Goal: Task Accomplishment & Management: Use online tool/utility

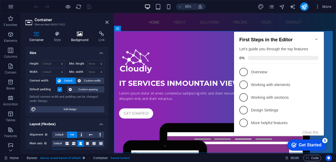
click at [77, 38] on h4 "Background" at bounding box center [81, 36] width 28 height 11
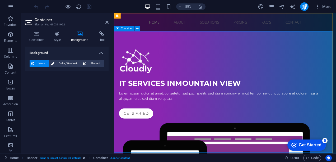
click at [57, 37] on h4 "Style" at bounding box center [58, 36] width 17 height 11
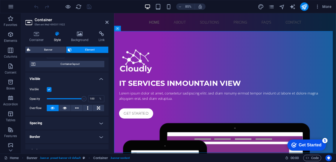
scroll to position [42, 0]
click at [80, 32] on icon at bounding box center [80, 33] width 26 height 5
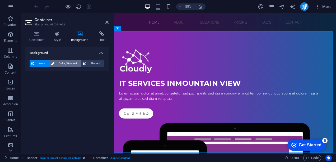
click at [59, 62] on span "Color / Gradient" at bounding box center [67, 63] width 23 height 6
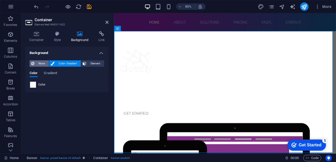
click at [40, 62] on span "None" at bounding box center [41, 63] width 11 height 6
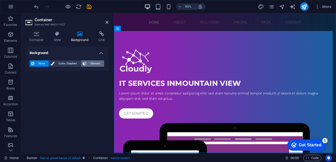
click at [85, 62] on icon at bounding box center [85, 63] width 4 height 6
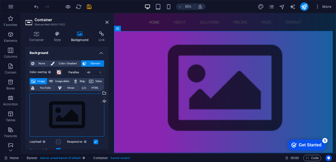
click at [49, 108] on div "Drag files here, click to choose files or select files from Files or our free s…" at bounding box center [67, 114] width 75 height 43
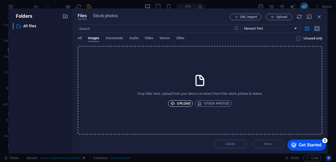
click at [184, 106] on span "Upload" at bounding box center [180, 103] width 20 height 6
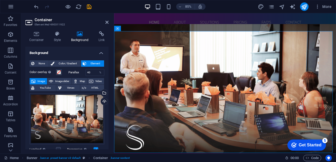
click at [191, 43] on figure at bounding box center [244, 102] width 261 height 152
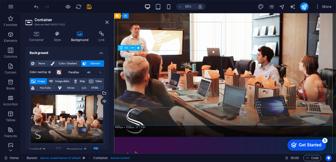
scroll to position [0, 0]
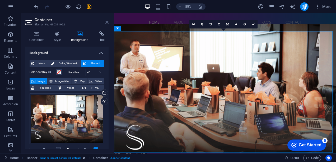
click at [107, 22] on icon at bounding box center [106, 22] width 3 height 4
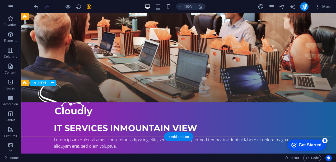
scroll to position [87, 0]
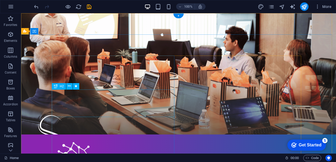
scroll to position [0, 0]
